Goal: Task Accomplishment & Management: Manage account settings

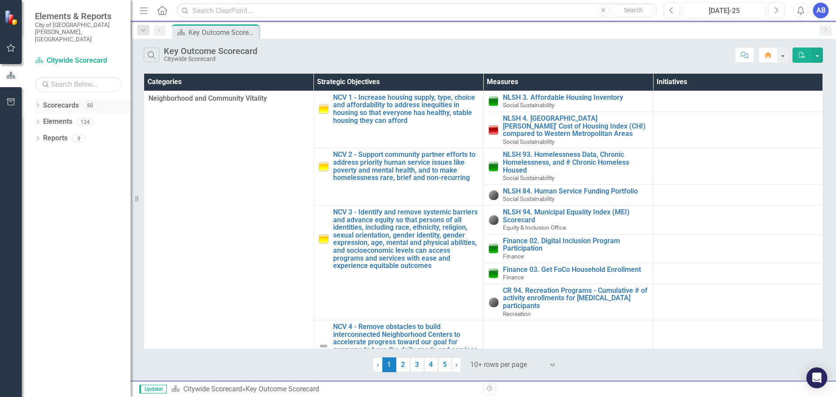
click at [85, 101] on div "80" at bounding box center [90, 104] width 14 height 7
click at [40, 104] on icon "Dropdown" at bounding box center [38, 106] width 6 height 5
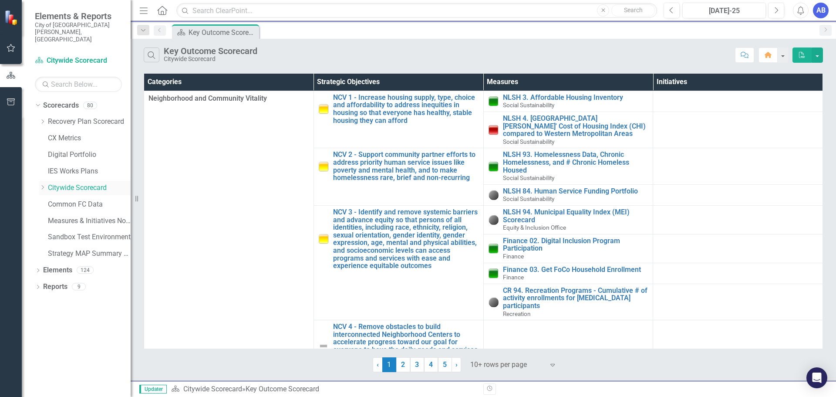
click at [43, 185] on icon "Dropdown" at bounding box center [42, 187] width 7 height 5
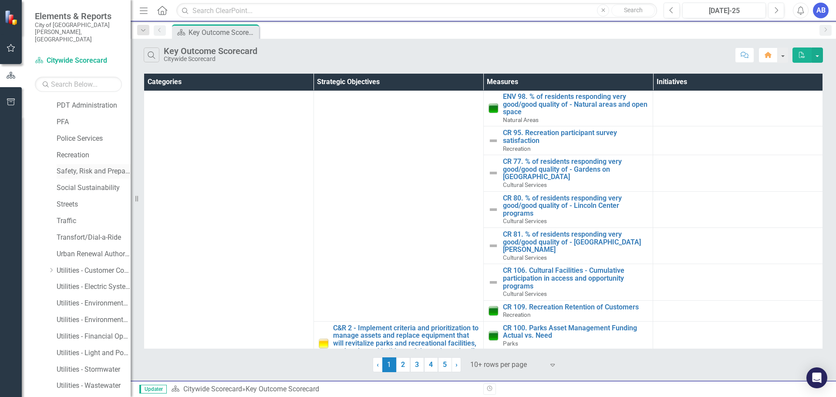
scroll to position [566, 0]
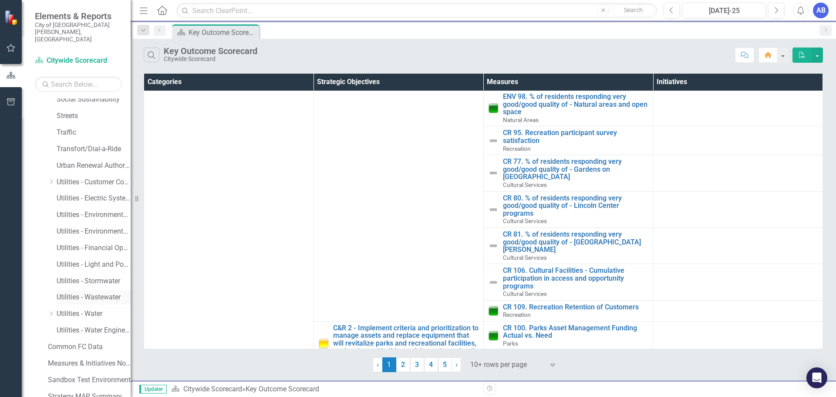
click at [72, 292] on link "Utilities - Wastewater" at bounding box center [94, 297] width 74 height 10
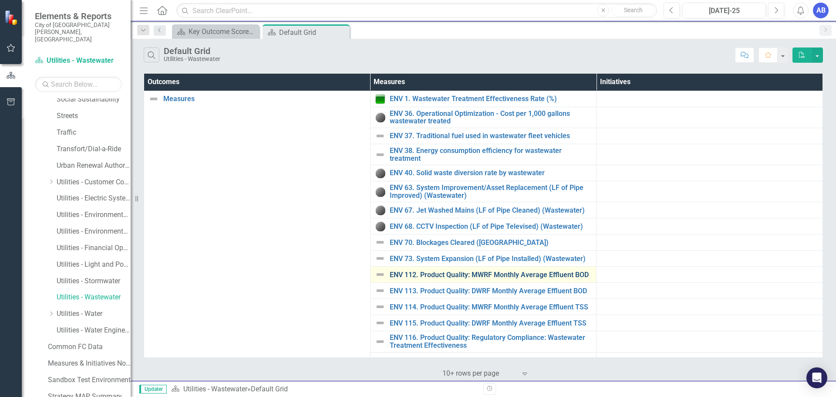
click at [492, 273] on link "ENV 112. Product Quality: MWRF Monthly Average Effluent BOD" at bounding box center [491, 275] width 203 height 8
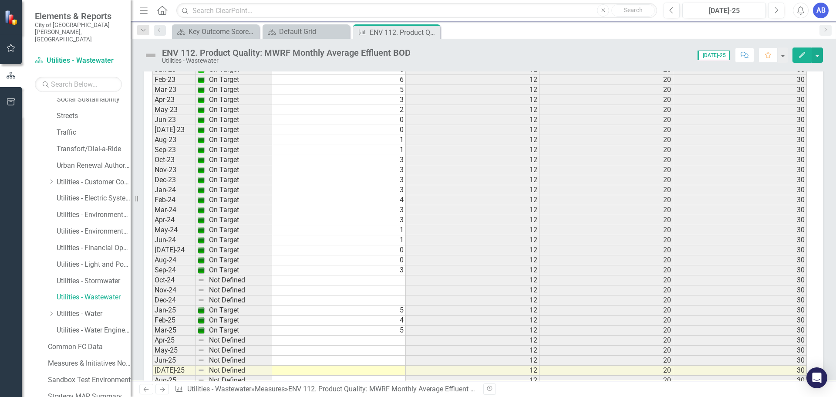
scroll to position [1640, 0]
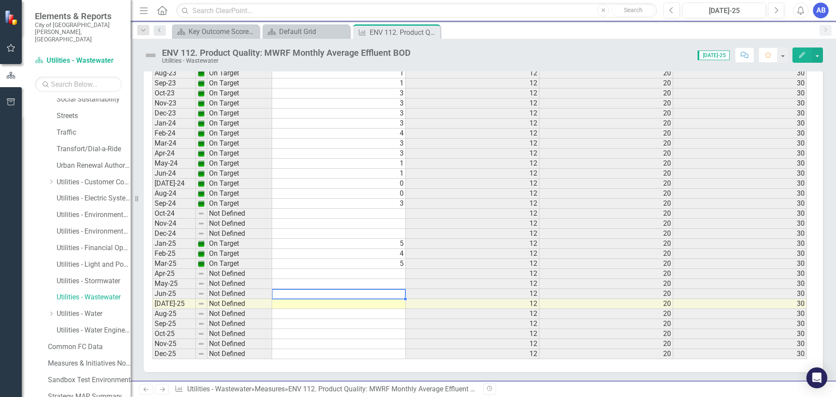
click at [298, 291] on td at bounding box center [339, 294] width 134 height 10
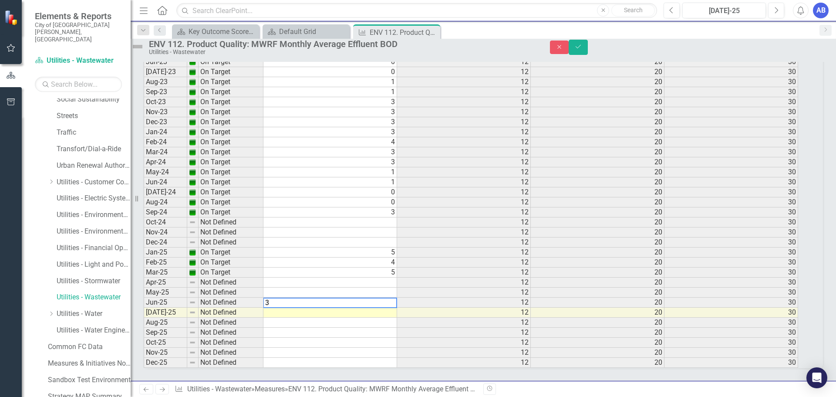
scroll to position [1646, 0]
type textarea "3"
click at [582, 50] on icon "Save" at bounding box center [579, 47] width 8 height 6
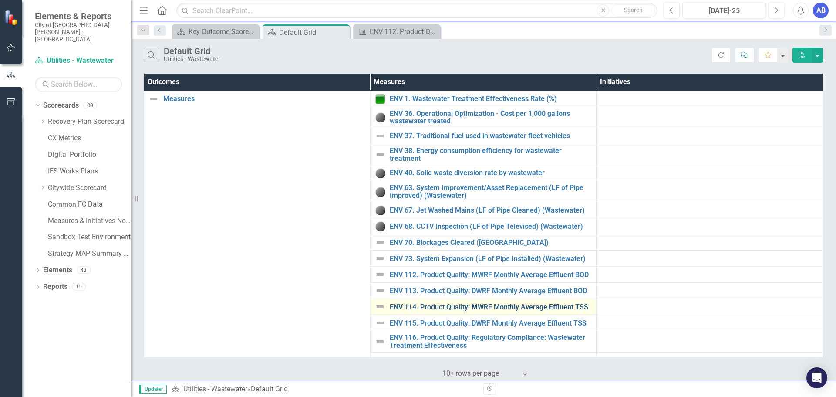
click at [502, 307] on link "ENV 114. Product Quality: MWRF Monthly Average Effluent TSS" at bounding box center [491, 307] width 203 height 8
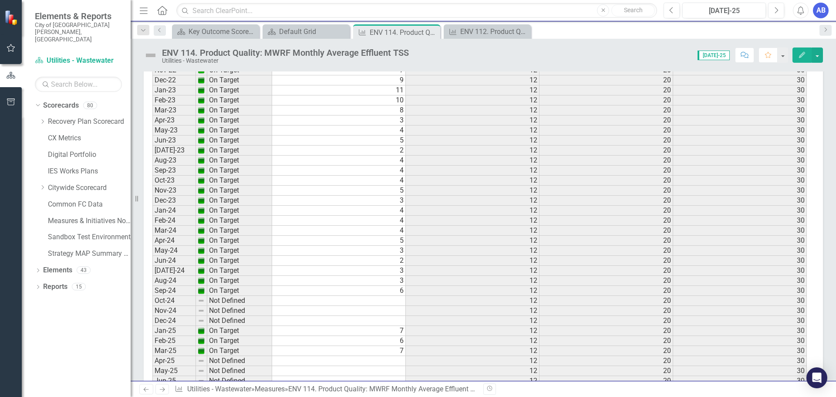
scroll to position [1640, 0]
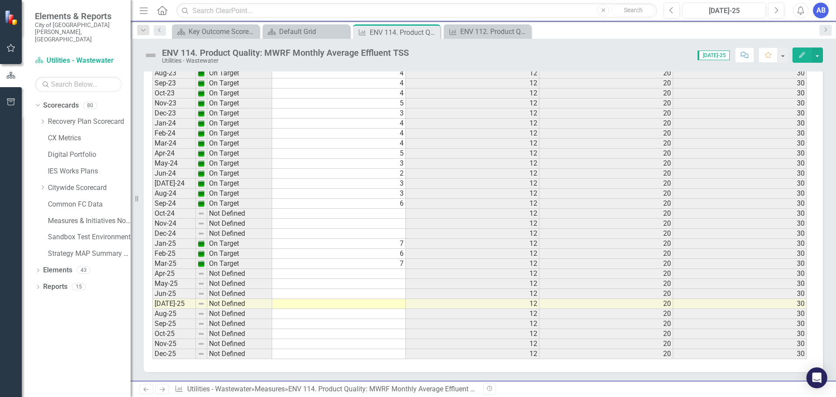
click at [335, 294] on td at bounding box center [339, 294] width 134 height 10
type textarea "4"
